Goal: Information Seeking & Learning: Learn about a topic

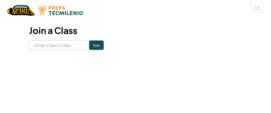
scroll to position [79, 0]
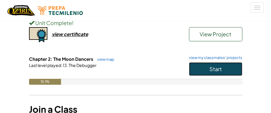
click at [216, 69] on span "Start" at bounding box center [215, 69] width 12 height 7
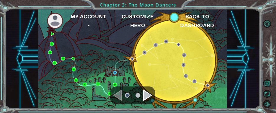
click at [145, 93] on div "Navigate to the next page" at bounding box center [147, 96] width 9 height 12
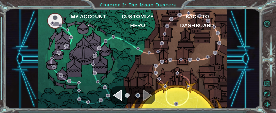
click at [118, 93] on div "Navigate to the previous page" at bounding box center [117, 96] width 9 height 12
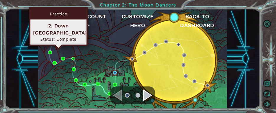
click at [51, 42] on div "Practice 2. Down [GEOGRAPHIC_DATA] Status: Complete" at bounding box center [58, 26] width 59 height 39
click at [53, 44] on img at bounding box center [52, 44] width 4 height 4
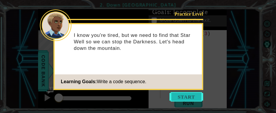
click at [177, 94] on button "Start" at bounding box center [187, 96] width 34 height 9
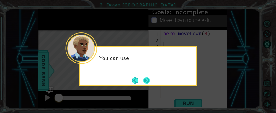
click at [149, 77] on button "Next" at bounding box center [146, 80] width 7 height 7
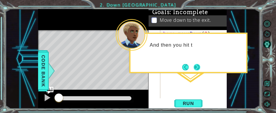
click at [196, 65] on button "Next" at bounding box center [197, 67] width 7 height 7
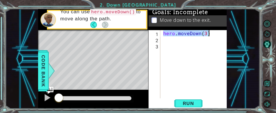
drag, startPoint x: 163, startPoint y: 34, endPoint x: 209, endPoint y: 36, distance: 45.3
click at [209, 36] on div "hero . moveDown ( 3 )" at bounding box center [195, 70] width 67 height 81
type textarea "hero.moveDown(3)"
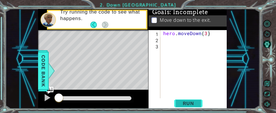
click at [190, 102] on span "Run" at bounding box center [188, 104] width 23 height 6
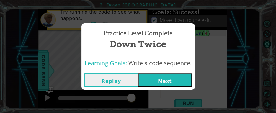
click at [166, 79] on button "Next" at bounding box center [165, 80] width 54 height 13
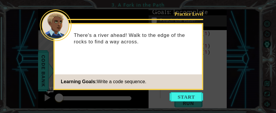
click at [180, 94] on button "Start" at bounding box center [187, 96] width 34 height 9
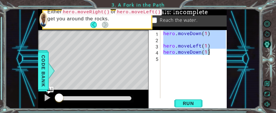
drag, startPoint x: 164, startPoint y: 33, endPoint x: 211, endPoint y: 50, distance: 49.9
click at [211, 51] on div "hero . moveDown ( 1 ) hero . moveLeft ( 1 ) hero . moveDown ( 1 )" at bounding box center [195, 70] width 67 height 81
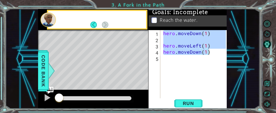
type textarea "hero.moveDown(1)"
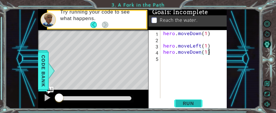
click at [177, 106] on span "Run" at bounding box center [188, 104] width 23 height 6
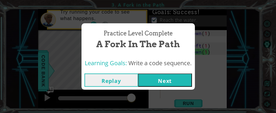
click at [182, 84] on button "Next" at bounding box center [165, 80] width 54 height 13
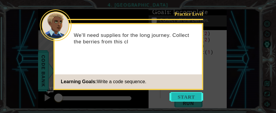
click at [194, 92] on button "Start" at bounding box center [187, 96] width 34 height 9
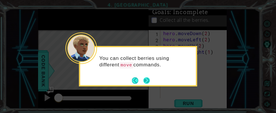
click at [147, 80] on button "Next" at bounding box center [146, 80] width 7 height 7
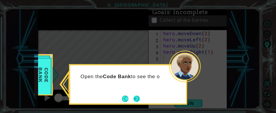
click at [134, 99] on button "Next" at bounding box center [137, 99] width 8 height 8
click at [139, 98] on button "Next" at bounding box center [136, 98] width 7 height 7
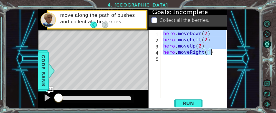
drag, startPoint x: 163, startPoint y: 31, endPoint x: 211, endPoint y: 54, distance: 53.6
click at [211, 54] on div "hero . moveDown ( 2 ) hero . moveLeft ( 2 ) hero . moveUp ( 2 ) hero . moveRigh…" at bounding box center [195, 70] width 67 height 81
type textarea "hero.moveUp(2) hero.moveRight(1)"
click at [192, 81] on div "hero . moveDown ( 2 ) hero . moveLeft ( 2 ) hero . moveUp ( 2 ) hero . moveRigh…" at bounding box center [195, 70] width 67 height 81
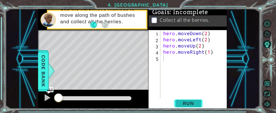
click at [194, 104] on span "Run" at bounding box center [188, 104] width 23 height 6
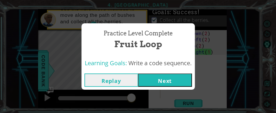
click at [163, 77] on button "Next" at bounding box center [165, 80] width 54 height 13
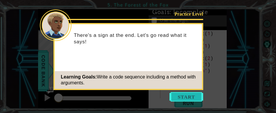
click at [177, 95] on button "Start" at bounding box center [187, 96] width 34 height 9
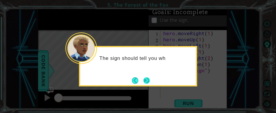
click at [148, 79] on button "Next" at bounding box center [146, 80] width 7 height 7
click at [146, 77] on button "Next" at bounding box center [146, 80] width 7 height 7
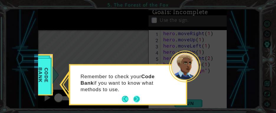
click at [137, 97] on button "Next" at bounding box center [137, 99] width 8 height 8
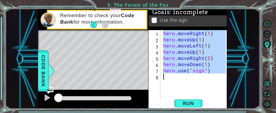
drag, startPoint x: 164, startPoint y: 35, endPoint x: 214, endPoint y: 74, distance: 63.8
click at [214, 74] on div "hero . moveRight ( 1 ) hero . moveUp ( 1 ) hero . moveLeft ( 1 ) hero . moveUp …" at bounding box center [195, 70] width 67 height 81
type textarea "hero.use("sign")"
click at [195, 101] on span "Run" at bounding box center [188, 104] width 23 height 6
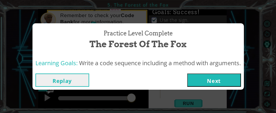
click at [207, 77] on button "Next" at bounding box center [214, 80] width 54 height 13
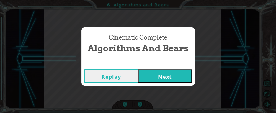
click at [146, 80] on button "Next" at bounding box center [165, 75] width 54 height 13
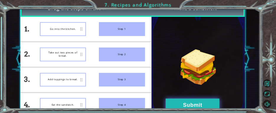
click at [198, 101] on button "Submit" at bounding box center [193, 105] width 54 height 13
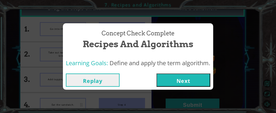
click at [196, 82] on button "Next" at bounding box center [184, 80] width 54 height 13
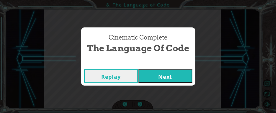
click at [162, 81] on button "Next" at bounding box center [166, 75] width 54 height 13
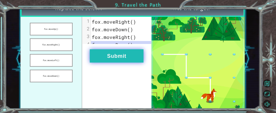
click at [119, 63] on button "Submit" at bounding box center [117, 55] width 54 height 13
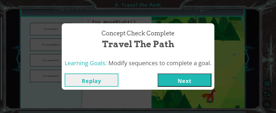
click at [209, 80] on button "Next" at bounding box center [185, 80] width 54 height 13
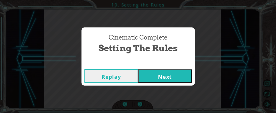
click at [188, 80] on button "Next" at bounding box center [165, 75] width 54 height 13
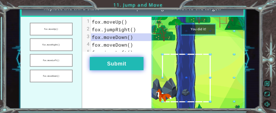
click at [111, 70] on button "Submit" at bounding box center [117, 63] width 54 height 13
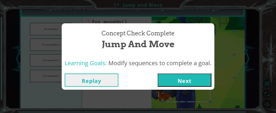
click at [159, 76] on button "Next" at bounding box center [185, 80] width 54 height 13
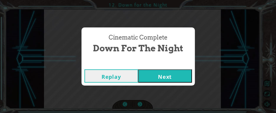
drag, startPoint x: 164, startPoint y: 77, endPoint x: 171, endPoint y: 70, distance: 9.4
click at [171, 70] on button "Next" at bounding box center [165, 75] width 54 height 13
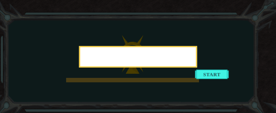
click at [197, 68] on div at bounding box center [138, 57] width 118 height 22
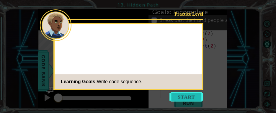
click at [193, 95] on button "Start" at bounding box center [187, 96] width 34 height 9
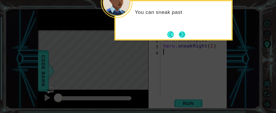
click at [182, 33] on button "Next" at bounding box center [182, 35] width 10 height 10
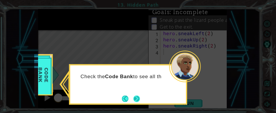
click at [134, 95] on button "Next" at bounding box center [136, 98] width 11 height 11
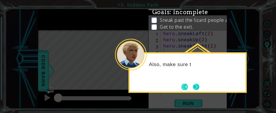
click at [197, 83] on button "Next" at bounding box center [196, 87] width 11 height 11
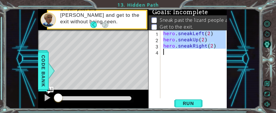
drag, startPoint x: 163, startPoint y: 34, endPoint x: 217, endPoint y: 49, distance: 56.5
click at [217, 49] on div "hero . sneakLeft ( 2 ) hero . sneakUp ( 2 ) hero . sneakRight ( 2 )" at bounding box center [195, 70] width 67 height 81
type textarea "hero.sneakRight(2)"
click at [196, 107] on div "hero.sneakRight(2) 1 2 3 4 hero . sneakLeft ( 2 ) hero . sneakUp ( 2 ) hero . s…" at bounding box center [188, 69] width 78 height 78
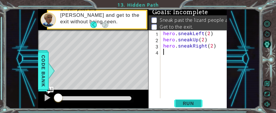
click at [196, 105] on span "Run" at bounding box center [188, 104] width 23 height 6
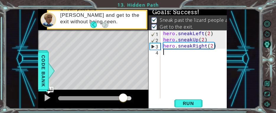
drag, startPoint x: 123, startPoint y: 98, endPoint x: 135, endPoint y: 101, distance: 12.3
click at [129, 101] on div at bounding box center [123, 98] width 11 height 11
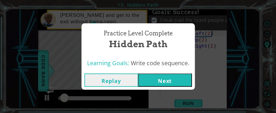
click at [162, 81] on button "Next" at bounding box center [165, 80] width 54 height 13
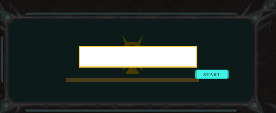
click at [197, 68] on div at bounding box center [138, 57] width 118 height 22
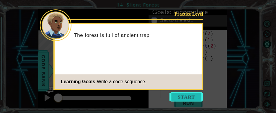
click at [178, 94] on button "Start" at bounding box center [187, 96] width 34 height 9
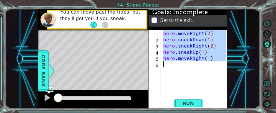
drag, startPoint x: 163, startPoint y: 34, endPoint x: 214, endPoint y: 63, distance: 58.8
click at [214, 63] on div "hero . moveRight ( 2 ) hero . sneakDown ( 1 ) hero . sneakRight ( 2 ) hero . sn…" at bounding box center [195, 70] width 67 height 81
type textarea "hero.moveRight(1)"
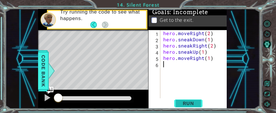
click at [184, 101] on span "Run" at bounding box center [188, 104] width 23 height 6
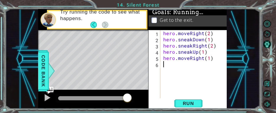
drag, startPoint x: 57, startPoint y: 97, endPoint x: 153, endPoint y: 103, distance: 95.4
click at [153, 104] on div "1 ההההההההההההההההההההההההההההההההההההההההההההההההההההההההההההההההההההההההההההה…" at bounding box center [132, 59] width 189 height 100
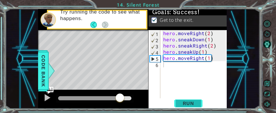
click at [184, 103] on span "Run" at bounding box center [188, 104] width 23 height 6
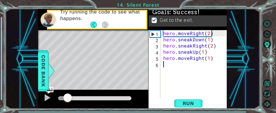
drag, startPoint x: 68, startPoint y: 99, endPoint x: 100, endPoint y: 100, distance: 32.2
click at [143, 104] on div at bounding box center [93, 99] width 110 height 19
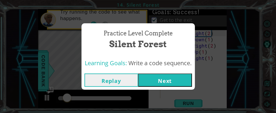
click at [178, 85] on button "Next" at bounding box center [165, 80] width 54 height 13
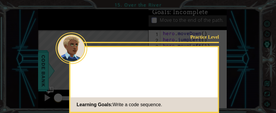
click at [204, 76] on div "Practice Level Learning Goals: Write a code sequence." at bounding box center [144, 79] width 150 height 67
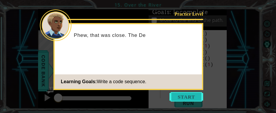
click at [184, 96] on button "Start" at bounding box center [187, 96] width 34 height 9
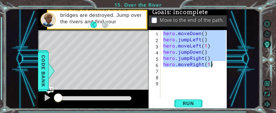
drag, startPoint x: 163, startPoint y: 31, endPoint x: 226, endPoint y: 64, distance: 71.0
click at [226, 64] on div "hero . moveDown ( ) hero . jumpLeft ( ) hero . moveLeft ( 1 ) hero . jumpDown (…" at bounding box center [195, 70] width 67 height 81
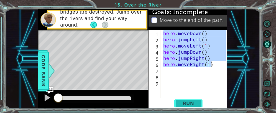
click at [182, 100] on button "Run" at bounding box center [188, 104] width 35 height 8
type textarea "hero.moveRight(1)"
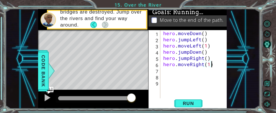
drag, startPoint x: 62, startPoint y: 99, endPoint x: 148, endPoint y: 103, distance: 86.4
click at [148, 103] on div at bounding box center [93, 99] width 110 height 19
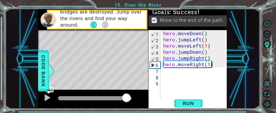
drag, startPoint x: 62, startPoint y: 99, endPoint x: 127, endPoint y: 101, distance: 64.5
click at [127, 101] on div at bounding box center [126, 98] width 11 height 11
click at [43, 97] on div at bounding box center [47, 98] width 8 height 8
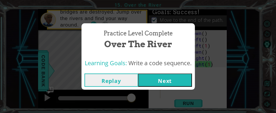
click at [162, 80] on button "Next" at bounding box center [165, 80] width 54 height 13
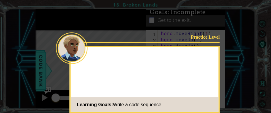
click at [207, 75] on div "Practice Level Learning Goals: Write a code sequence." at bounding box center [144, 79] width 150 height 67
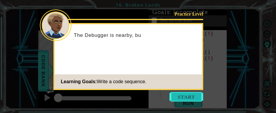
click at [187, 93] on button "Start" at bounding box center [187, 96] width 34 height 9
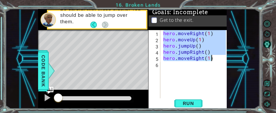
drag, startPoint x: 165, startPoint y: 31, endPoint x: 218, endPoint y: 59, distance: 59.8
click at [218, 59] on div "hero . moveRight ( 1 ) hero . moveUp ( 1 ) hero . jumpUp ( ) hero . jumpRight (…" at bounding box center [195, 70] width 67 height 81
drag, startPoint x: 195, startPoint y: 104, endPoint x: 163, endPoint y: 104, distance: 32.2
click at [193, 105] on span "Run" at bounding box center [188, 104] width 23 height 6
type textarea "hero.moveRight(1)"
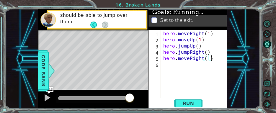
drag, startPoint x: 64, startPoint y: 98, endPoint x: 105, endPoint y: 104, distance: 41.5
click at [144, 104] on div at bounding box center [93, 99] width 110 height 19
click at [43, 99] on div at bounding box center [47, 98] width 8 height 8
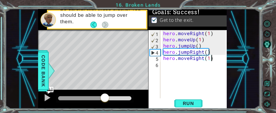
drag, startPoint x: 72, startPoint y: 98, endPoint x: 148, endPoint y: 100, distance: 75.4
click at [148, 100] on div at bounding box center [93, 99] width 110 height 19
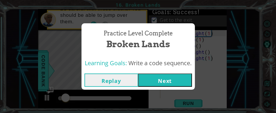
click at [162, 81] on button "Next" at bounding box center [165, 80] width 54 height 13
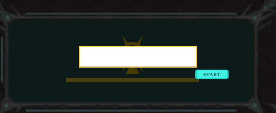
click at [197, 68] on div at bounding box center [138, 57] width 118 height 22
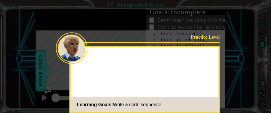
click at [209, 74] on div "Practice Level Learning Goals: Write a code sequence." at bounding box center [144, 79] width 150 height 67
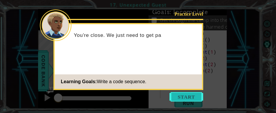
click at [191, 94] on button "Start" at bounding box center [187, 96] width 34 height 9
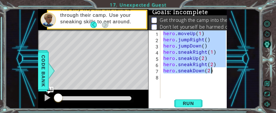
drag, startPoint x: 163, startPoint y: 33, endPoint x: 217, endPoint y: 69, distance: 64.7
click at [217, 69] on div "hero . moveUp ( 1 ) hero . jumpRight ( ) hero . jumpDown ( ) hero . sneakRight …" at bounding box center [195, 70] width 67 height 81
click at [194, 104] on span "Run" at bounding box center [188, 104] width 23 height 6
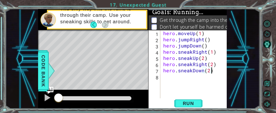
type textarea "hero.sneakDown(2)"
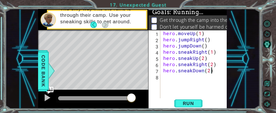
drag, startPoint x: 61, startPoint y: 95, endPoint x: 151, endPoint y: 107, distance: 91.3
click at [151, 107] on div "1 ההההההההההההההההההההההההההההההההההההההההההההההההההההההההההההההההההההההההההההה…" at bounding box center [132, 59] width 189 height 100
click at [45, 99] on div at bounding box center [47, 98] width 8 height 8
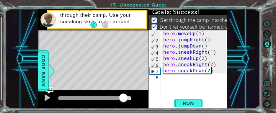
drag, startPoint x: 96, startPoint y: 100, endPoint x: 145, endPoint y: 90, distance: 49.9
click at [137, 102] on div at bounding box center [93, 99] width 110 height 19
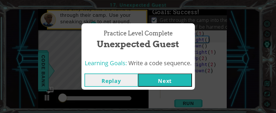
click at [181, 76] on button "Next" at bounding box center [165, 80] width 54 height 13
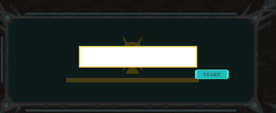
click at [215, 75] on button "Start" at bounding box center [212, 73] width 34 height 9
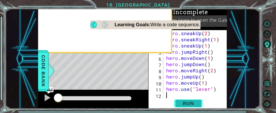
scroll to position [6, 0]
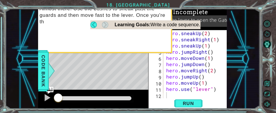
click at [129, 45] on div "Challenge Level Almost there! Use the bushes to sneak past the guards and then …" at bounding box center [98, 19] width 148 height 65
click at [93, 25] on button "Back" at bounding box center [96, 25] width 12 height 7
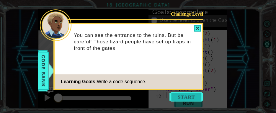
click at [184, 94] on button "Start" at bounding box center [187, 96] width 34 height 9
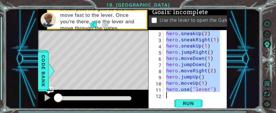
drag, startPoint x: 166, startPoint y: 31, endPoint x: 220, endPoint y: 91, distance: 80.2
click at [223, 93] on div "2 3 4 5 6 7 8 9 10 11 12 hero . sneakUp ( 2 ) hero . sneakRight ( 1 ) hero . sn…" at bounding box center [188, 64] width 78 height 68
type textarea "hero.use("lever")"
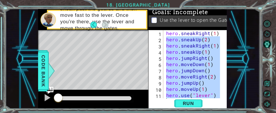
scroll to position [0, 0]
